Goal: Communication & Community: Answer question/provide support

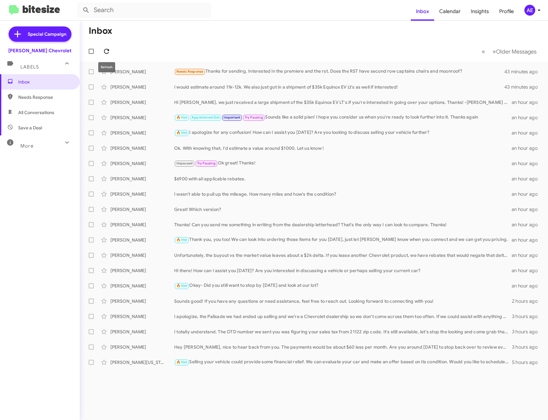
click at [109, 49] on icon at bounding box center [107, 52] width 8 height 8
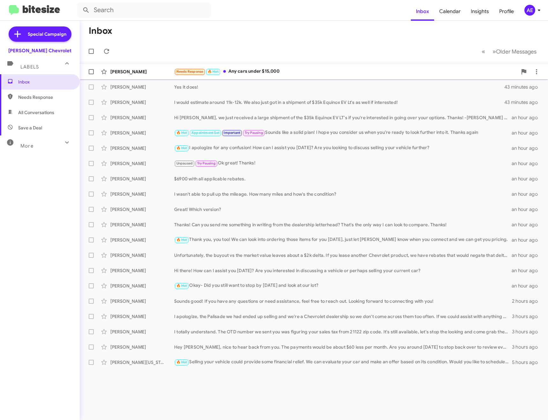
click at [256, 66] on div "[PERSON_NAME] Needs Response 🔥 Hot Any cars under $15,000 31 minutes ago" at bounding box center [314, 71] width 458 height 13
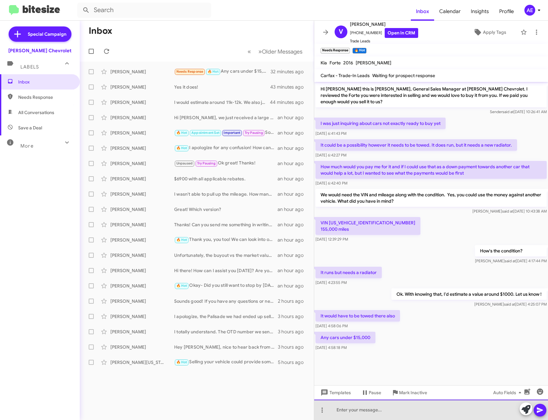
click at [372, 407] on div at bounding box center [431, 410] width 234 height 20
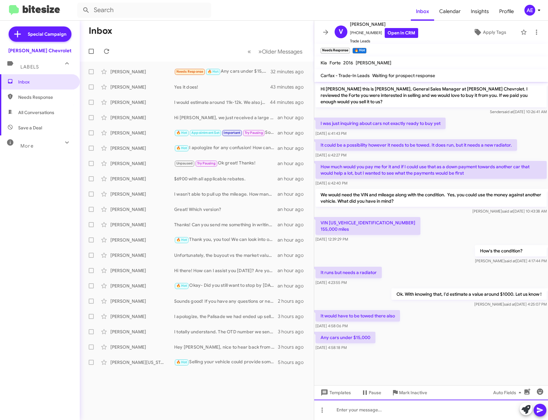
paste div
click at [545, 408] on button at bounding box center [539, 410] width 13 height 13
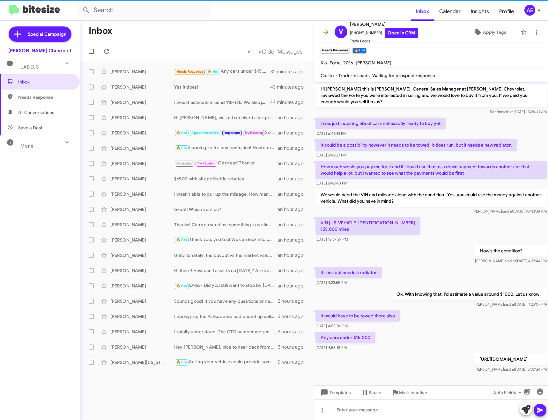
scroll to position [1, 0]
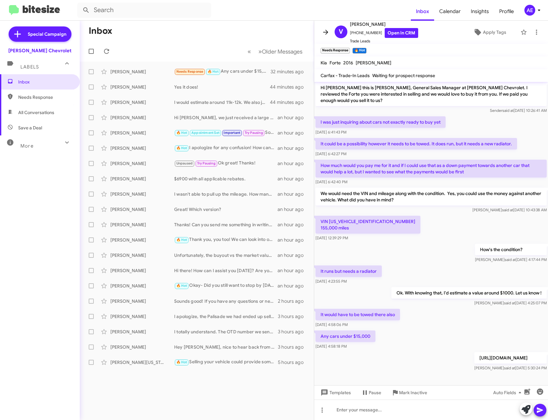
click at [324, 34] on icon at bounding box center [326, 32] width 8 height 8
